Goal: Book appointment/travel/reservation

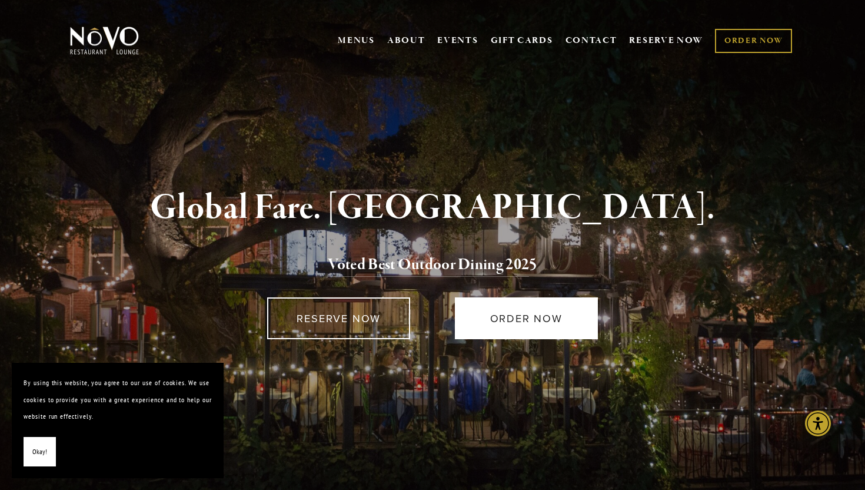
click at [522, 315] on link "ORDER NOW" at bounding box center [526, 318] width 143 height 42
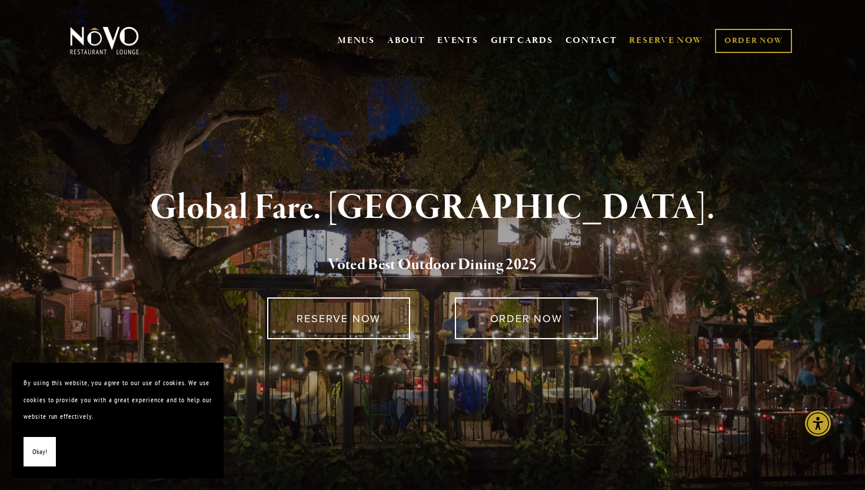
click at [655, 41] on link "RESERVE NOW" at bounding box center [666, 40] width 74 height 22
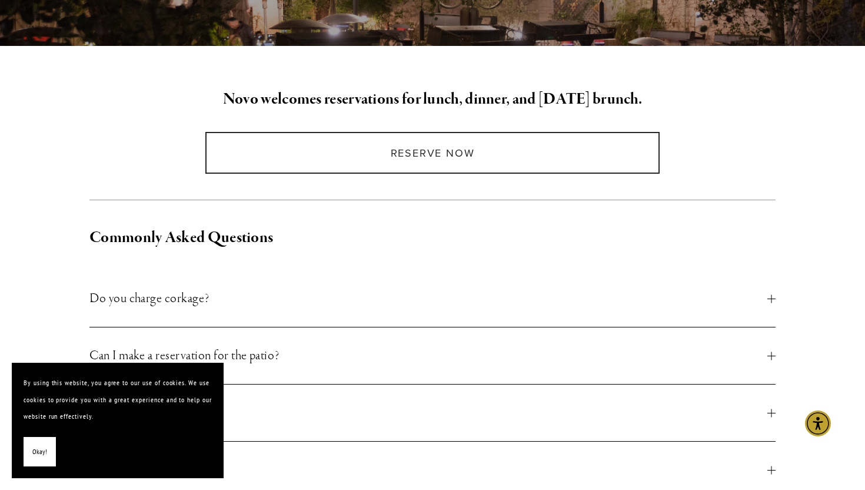
scroll to position [269, 0]
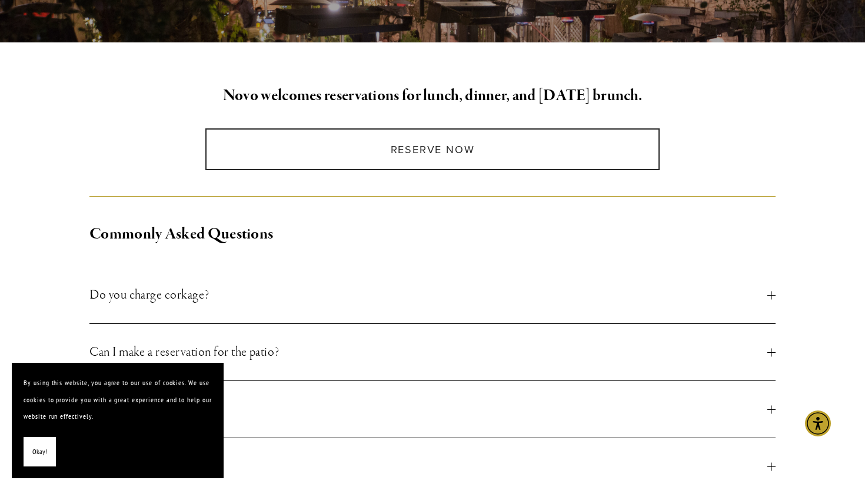
click at [44, 443] on span "Okay!" at bounding box center [39, 451] width 15 height 17
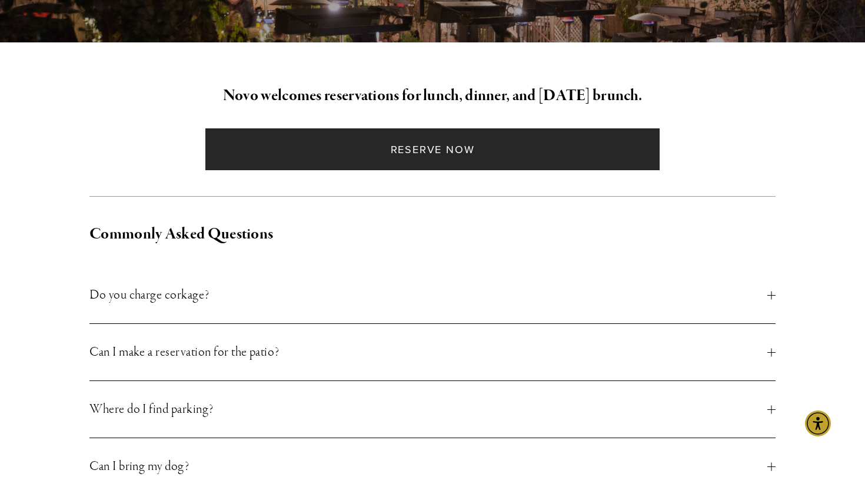
click at [366, 153] on link "Reserve Now" at bounding box center [432, 149] width 454 height 42
